Goal: Task Accomplishment & Management: Complete application form

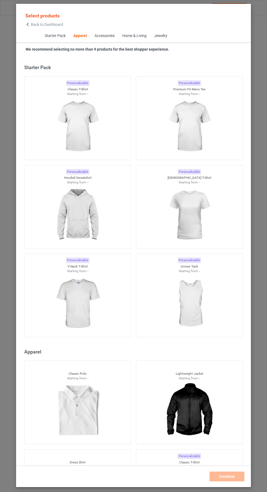
scroll to position [291, 0]
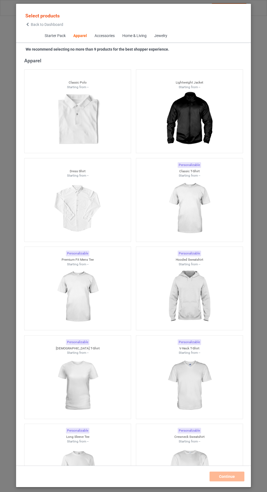
click at [191, 291] on img at bounding box center [189, 296] width 49 height 61
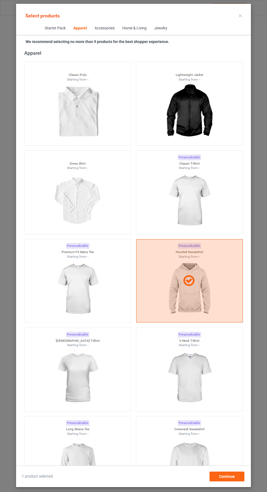
click at [194, 210] on img at bounding box center [189, 200] width 49 height 61
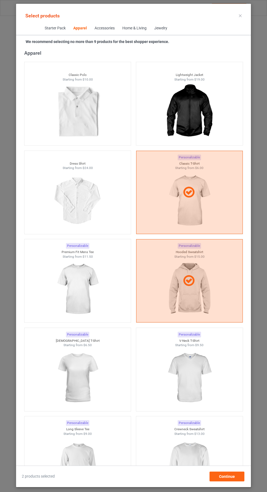
click at [91, 295] on img at bounding box center [77, 289] width 49 height 61
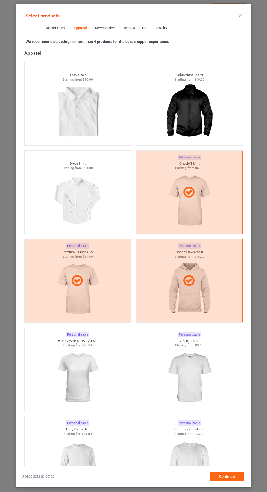
click at [182, 382] on img at bounding box center [189, 377] width 49 height 61
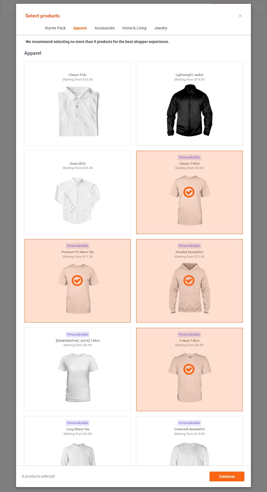
click at [92, 385] on img at bounding box center [77, 377] width 49 height 61
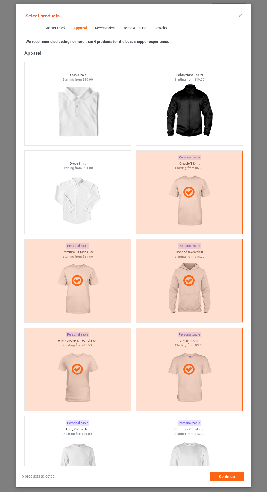
click at [128, 449] on div at bounding box center [77, 466] width 106 height 61
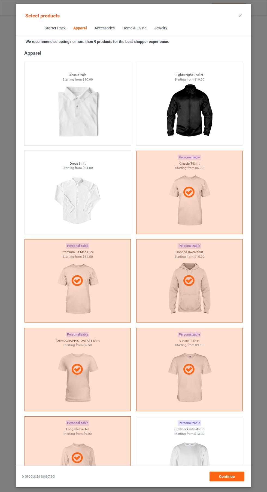
click at [196, 479] on img at bounding box center [189, 466] width 49 height 61
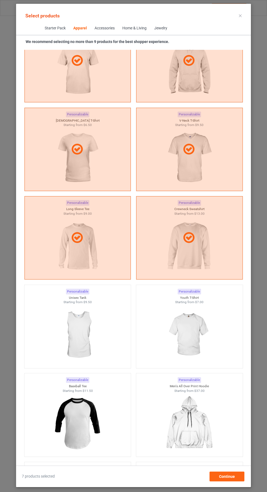
scroll to position [513, 0]
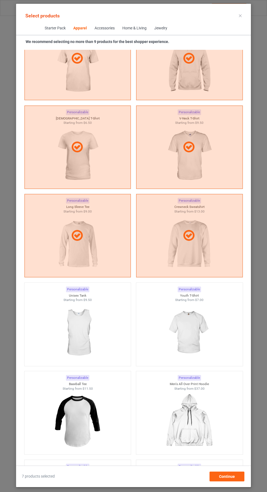
click at [97, 320] on img at bounding box center [77, 332] width 49 height 61
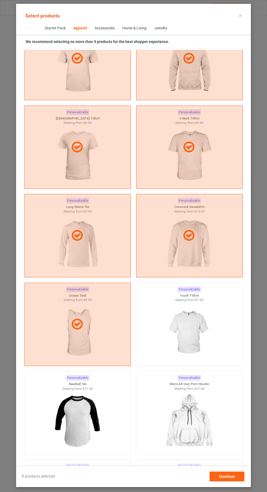
click at [240, 16] on icon at bounding box center [240, 15] width 3 height 3
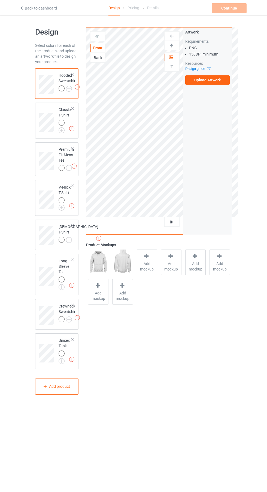
click at [212, 82] on label "Upload Artwork" at bounding box center [207, 79] width 45 height 9
click at [0, 0] on input "Upload Artwork" at bounding box center [0, 0] width 0 height 0
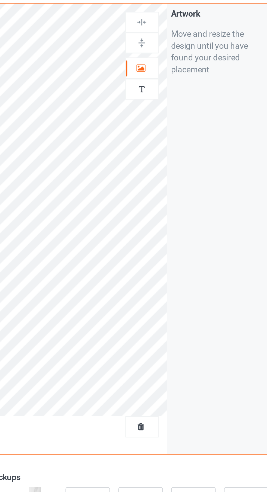
click at [171, 55] on icon at bounding box center [171, 56] width 5 height 4
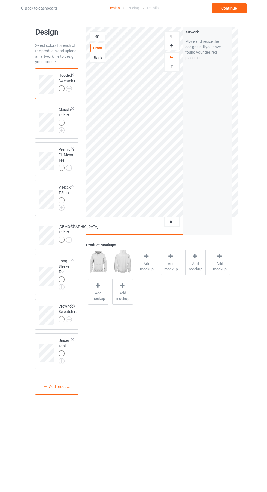
click at [0, 0] on img at bounding box center [0, 0] width 0 height 0
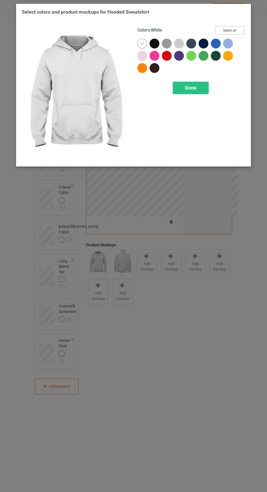
click at [235, 27] on button "Select all" at bounding box center [229, 30] width 29 height 8
click at [192, 90] on span "Done" at bounding box center [190, 88] width 11 height 6
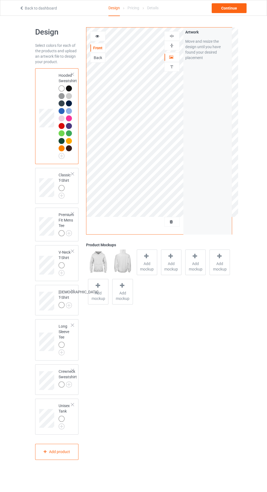
click at [0, 0] on img at bounding box center [0, 0] width 0 height 0
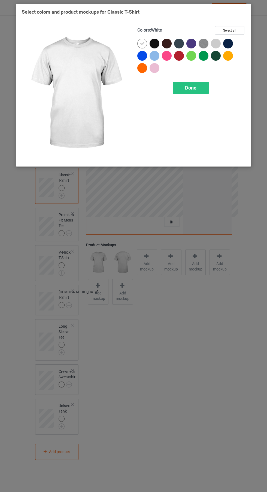
click at [233, 30] on button "Select all" at bounding box center [229, 30] width 29 height 8
click at [190, 90] on span "Done" at bounding box center [190, 88] width 11 height 6
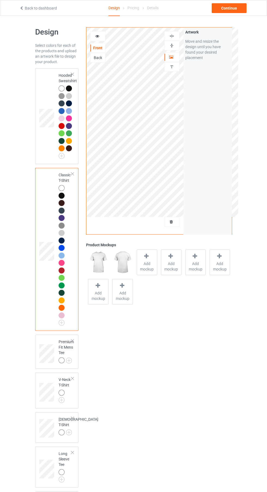
click at [0, 0] on img at bounding box center [0, 0] width 0 height 0
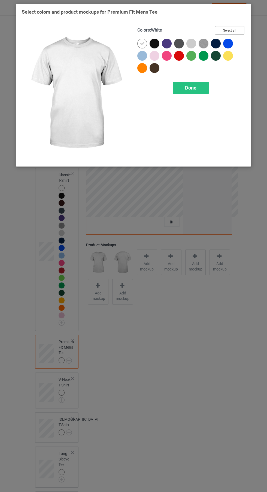
click at [238, 30] on button "Select all" at bounding box center [229, 30] width 29 height 8
click at [196, 90] on div "Done" at bounding box center [190, 88] width 36 height 13
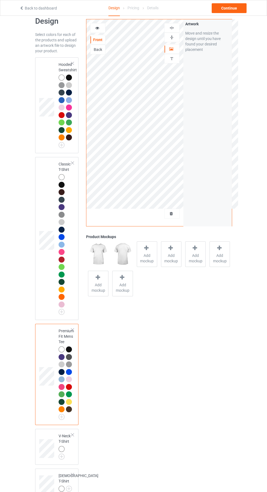
scroll to position [29, 0]
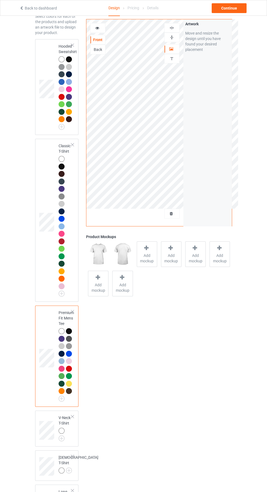
click at [0, 0] on img at bounding box center [0, 0] width 0 height 0
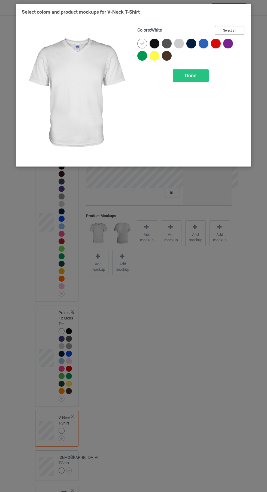
click at [240, 26] on button "Select all" at bounding box center [229, 30] width 29 height 8
click at [202, 76] on div "Done" at bounding box center [190, 75] width 36 height 13
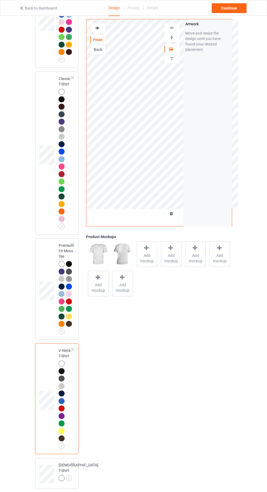
scroll to position [125, 0]
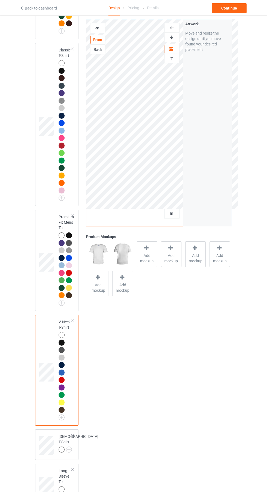
click at [63, 472] on td "Long Sleeve Tee" at bounding box center [64, 484] width 19 height 37
click at [61, 451] on div at bounding box center [61, 449] width 6 height 6
click at [0, 0] on img at bounding box center [0, 0] width 0 height 0
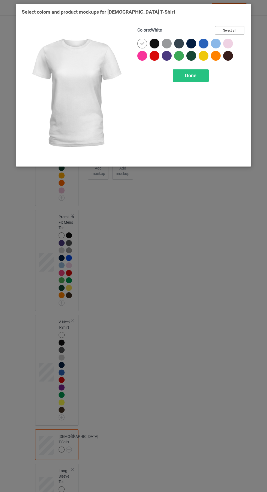
click at [240, 32] on button "Select all" at bounding box center [229, 30] width 29 height 8
click at [206, 79] on div "Done" at bounding box center [190, 75] width 36 height 13
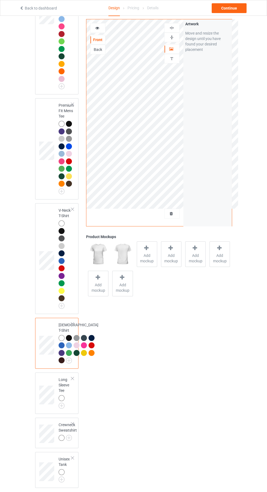
scroll to position [233, 0]
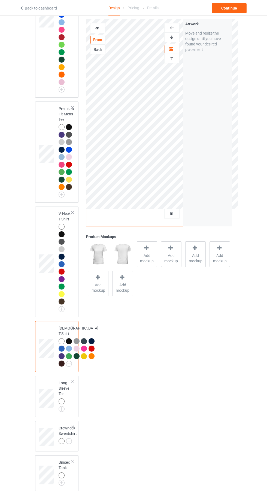
click at [64, 417] on div "Long Sleeve Tee" at bounding box center [57, 396] width 44 height 41
click at [0, 0] on img at bounding box center [0, 0] width 0 height 0
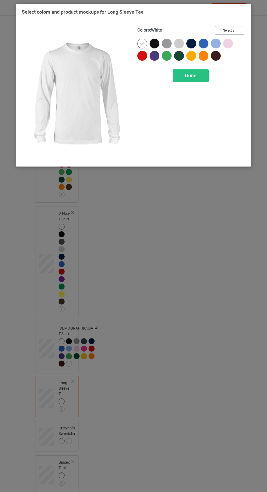
click at [239, 29] on button "Select all" at bounding box center [229, 30] width 29 height 8
click at [203, 76] on div "Done" at bounding box center [190, 75] width 36 height 13
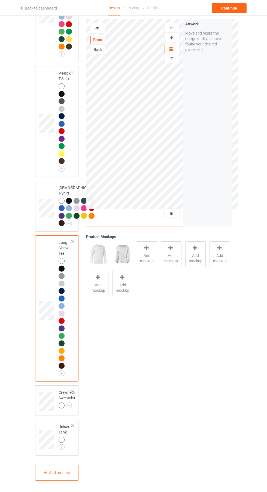
scroll to position [430, 0]
click at [0, 0] on img at bounding box center [0, 0] width 0 height 0
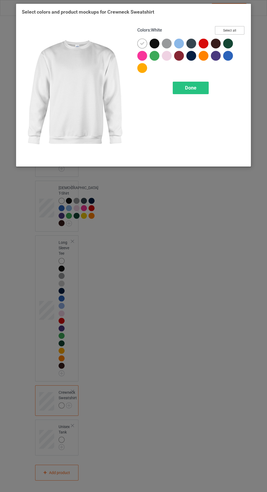
click at [241, 30] on button "Select all" at bounding box center [229, 30] width 29 height 8
click at [196, 91] on div "Done" at bounding box center [190, 88] width 36 height 13
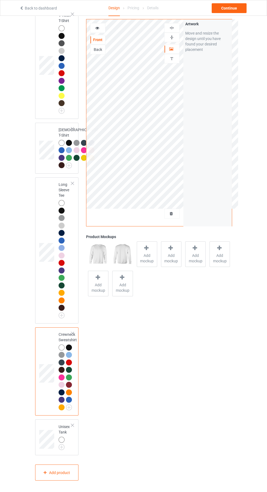
scroll to position [489, 0]
click at [0, 0] on img at bounding box center [0, 0] width 0 height 0
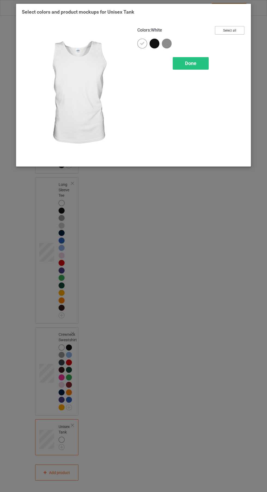
click at [234, 31] on button "Select all" at bounding box center [229, 30] width 29 height 8
click at [201, 65] on div "Done" at bounding box center [190, 63] width 36 height 13
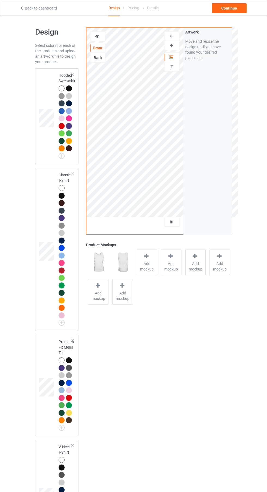
click at [61, 111] on div at bounding box center [61, 111] width 6 height 6
click at [145, 262] on span "Add mockup" at bounding box center [147, 266] width 20 height 11
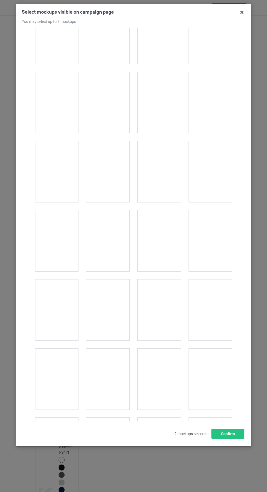
scroll to position [2309, 0]
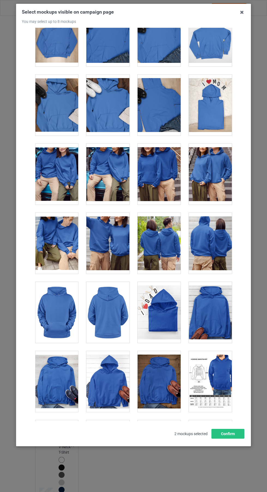
click at [114, 371] on div at bounding box center [107, 381] width 43 height 61
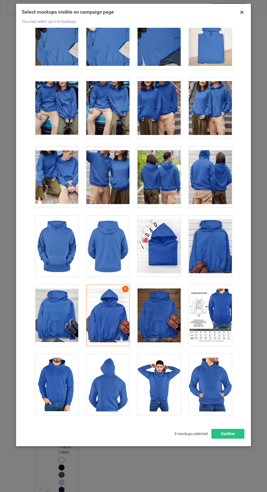
scroll to position [2442, 0]
click at [162, 316] on div at bounding box center [158, 315] width 43 height 61
click at [63, 316] on div at bounding box center [56, 315] width 43 height 61
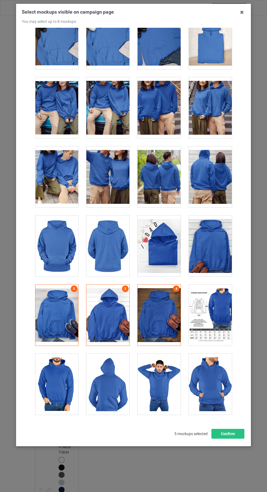
click at [244, 12] on icon at bounding box center [241, 12] width 9 height 9
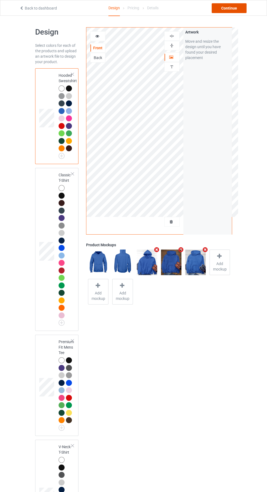
click at [242, 7] on div "Continue" at bounding box center [228, 8] width 35 height 10
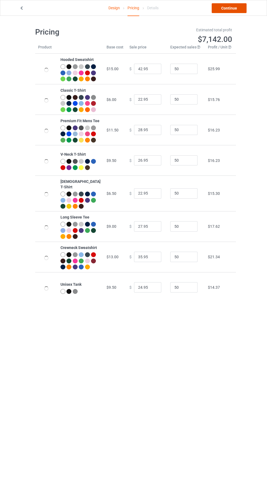
click at [240, 12] on link "Continue" at bounding box center [228, 8] width 35 height 10
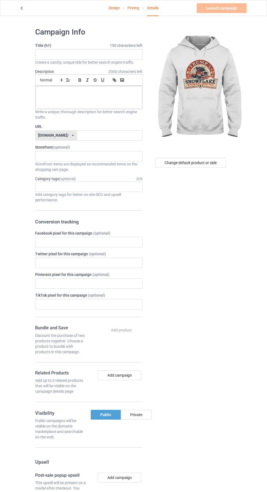
click at [113, 48] on span "150 characters left" at bounding box center [126, 45] width 33 height 5
click at [95, 54] on input "text" at bounding box center [88, 54] width 107 height 10
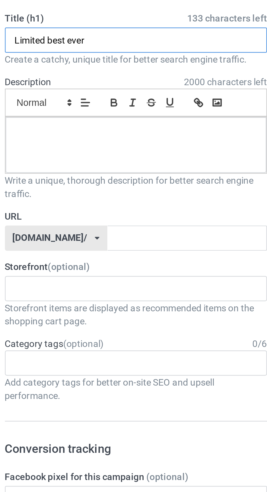
type input "Limited best ever"
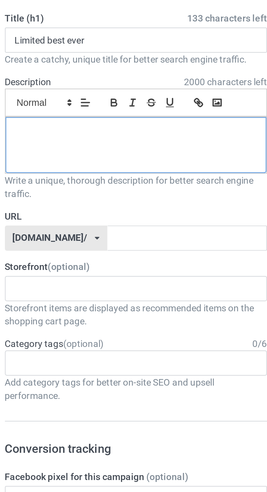
click at [99, 97] on div at bounding box center [88, 97] width 107 height 23
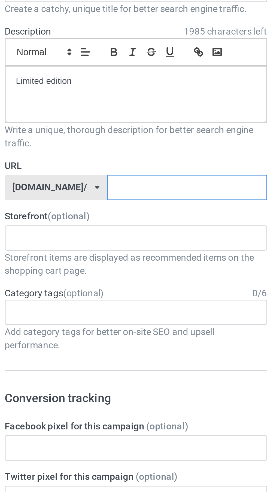
click at [101, 135] on input "text" at bounding box center [109, 135] width 65 height 10
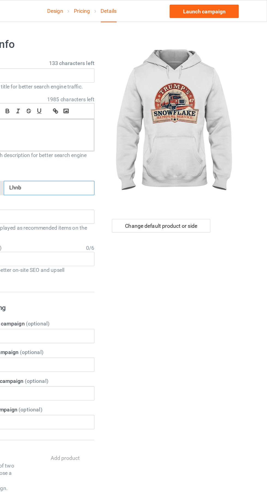
type input "Lhnb"
click at [203, 162] on div "Change default product or side" at bounding box center [190, 163] width 71 height 10
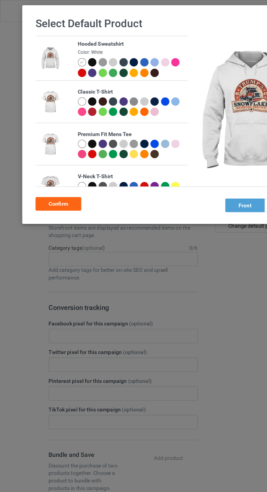
click at [66, 45] on div at bounding box center [66, 45] width 6 height 6
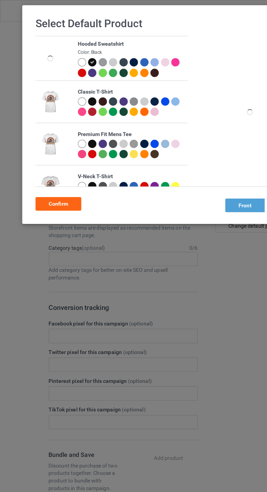
click at [50, 147] on div "Confirm" at bounding box center [42, 147] width 33 height 10
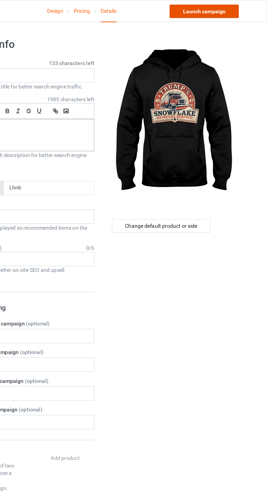
click at [236, 9] on link "Launch campaign" at bounding box center [221, 8] width 50 height 10
